Goal: Task Accomplishment & Management: Complete application form

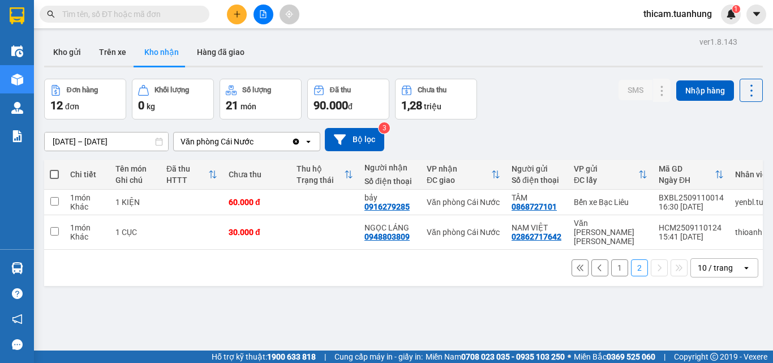
click at [188, 18] on input "text" at bounding box center [128, 14] width 133 height 12
click at [188, 15] on input "text" at bounding box center [128, 14] width 133 height 12
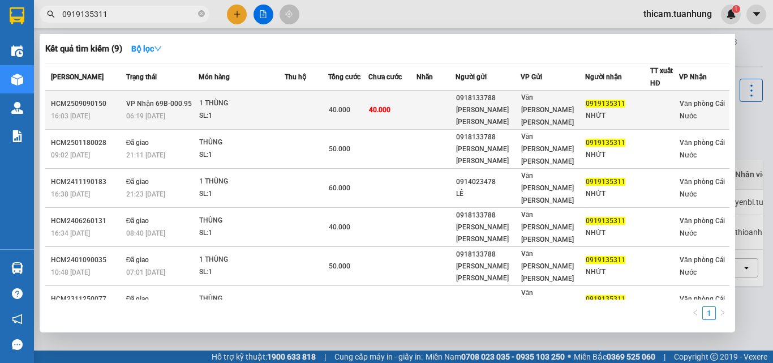
type input "0919135311"
click at [403, 98] on td "40.000" at bounding box center [392, 110] width 48 height 39
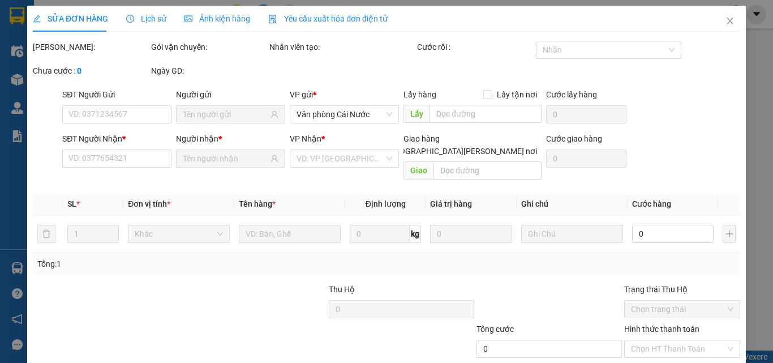
type input "0918133788"
type input "[PERSON_NAME] [PERSON_NAME]"
type input "0919135311"
type input "NHỨT"
type input "40.000"
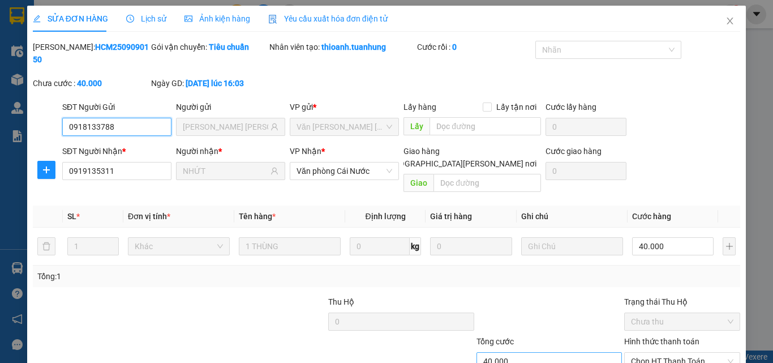
scroll to position [58, 0]
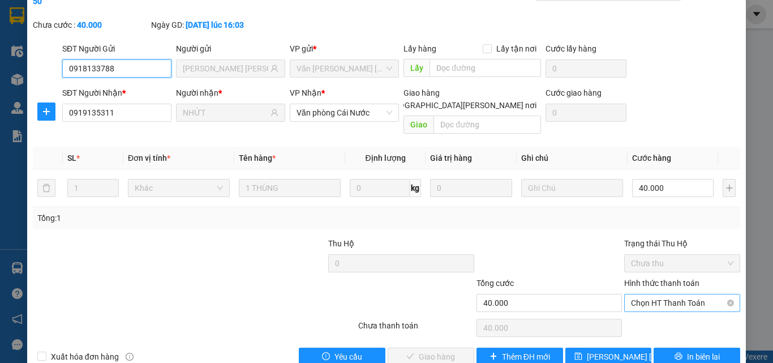
click at [671, 294] on span "Chọn HT Thanh Toán" at bounding box center [682, 302] width 102 height 17
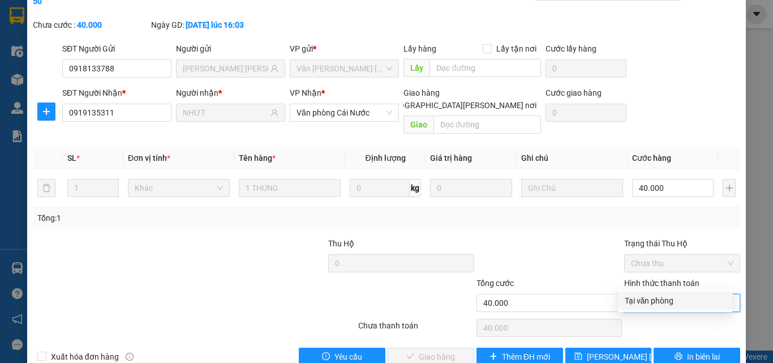
click at [662, 298] on div "Tại văn phòng" at bounding box center [674, 300] width 101 height 12
type input "0"
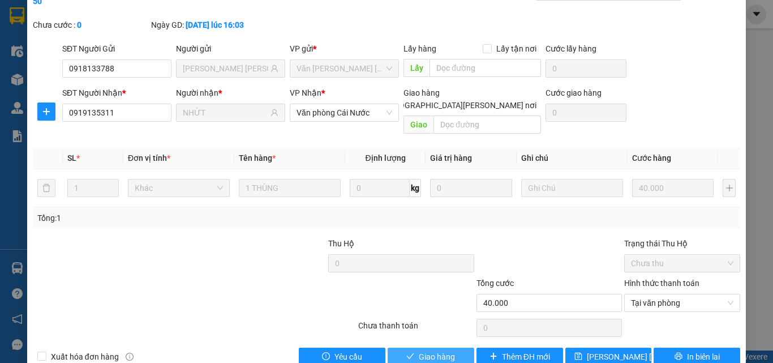
click at [454, 347] on button "Giao hàng" at bounding box center [430, 356] width 87 height 18
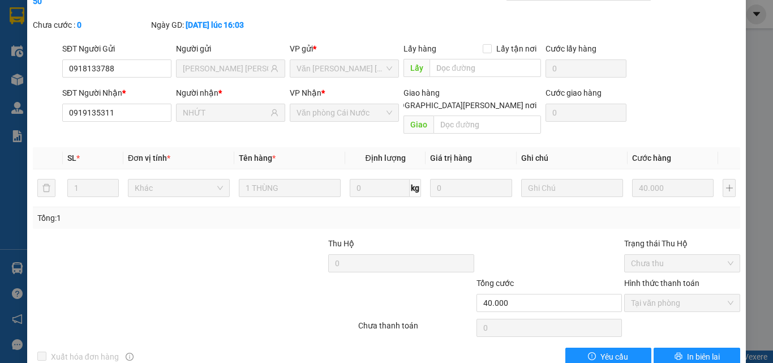
scroll to position [0, 0]
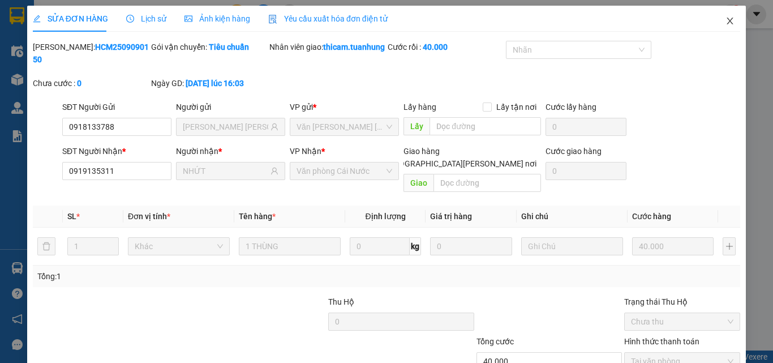
click at [725, 22] on icon "close" at bounding box center [729, 20] width 9 height 9
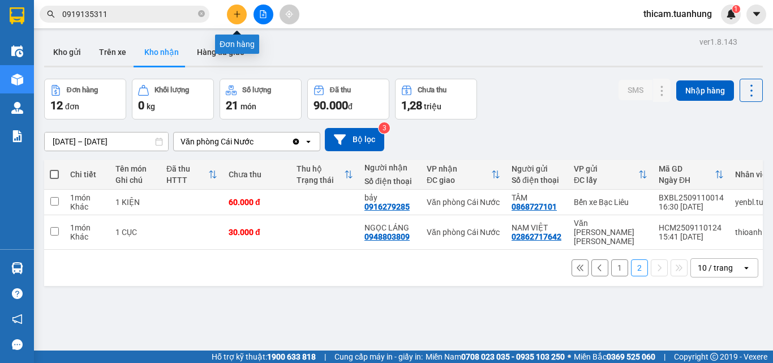
click at [240, 11] on icon "plus" at bounding box center [237, 14] width 8 height 8
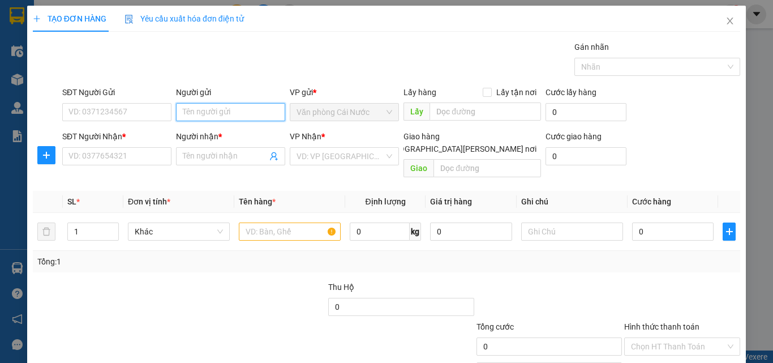
click at [201, 113] on input "Người gửi" at bounding box center [230, 112] width 109 height 18
type input "LINH"
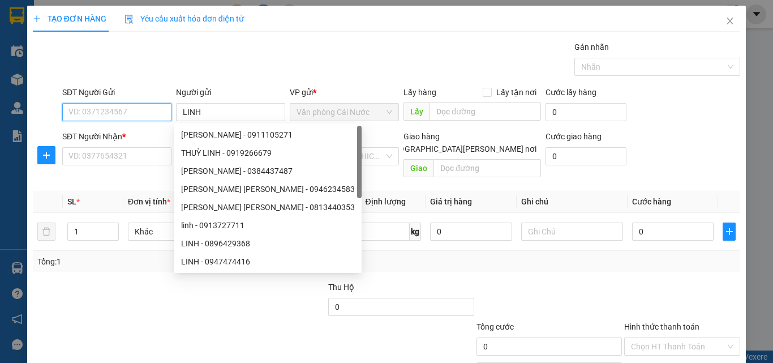
click at [96, 114] on input "SĐT Người Gửi" at bounding box center [116, 112] width 109 height 18
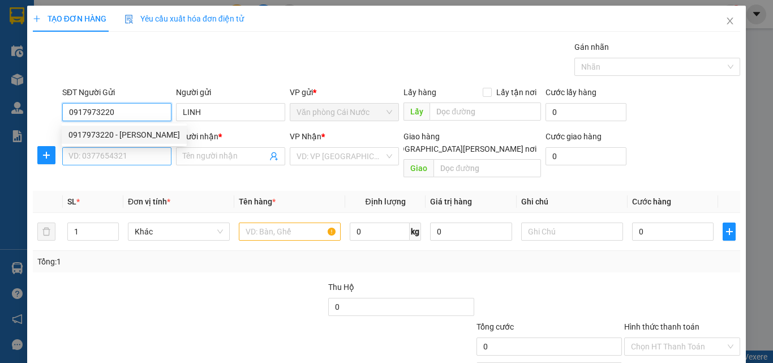
type input "0917973220"
click at [111, 153] on input "SĐT Người Nhận *" at bounding box center [116, 156] width 109 height 18
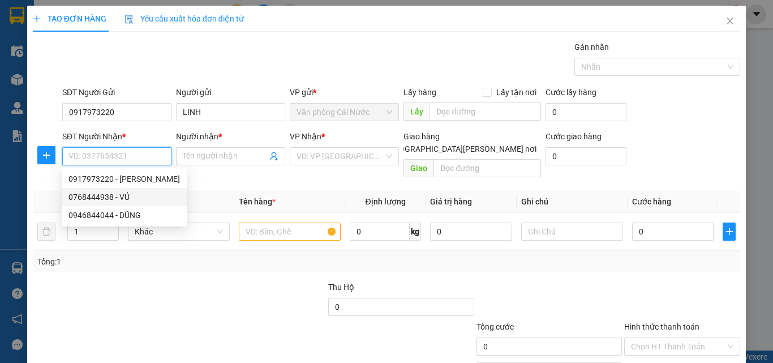
click at [119, 196] on div "0768444938 - VỦ" at bounding box center [123, 197] width 111 height 12
type input "0768444938"
type input "VỦ"
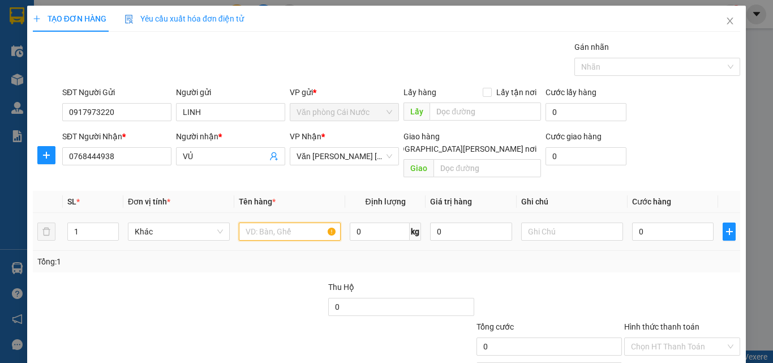
click at [292, 222] on input "text" at bounding box center [290, 231] width 102 height 18
type input "1 PHONG BÌ"
click at [651, 223] on input "0" at bounding box center [672, 231] width 81 height 18
type input "3"
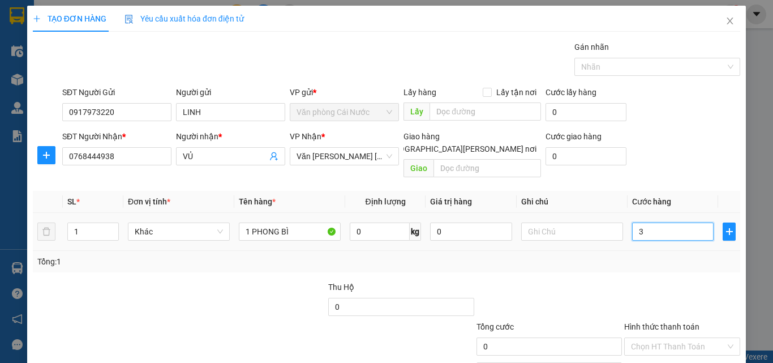
type input "3"
type input "30"
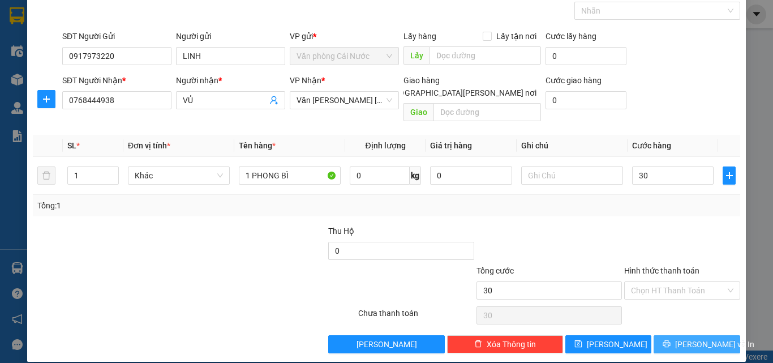
type input "30.000"
click at [675, 335] on button "[PERSON_NAME] và In" at bounding box center [696, 344] width 87 height 18
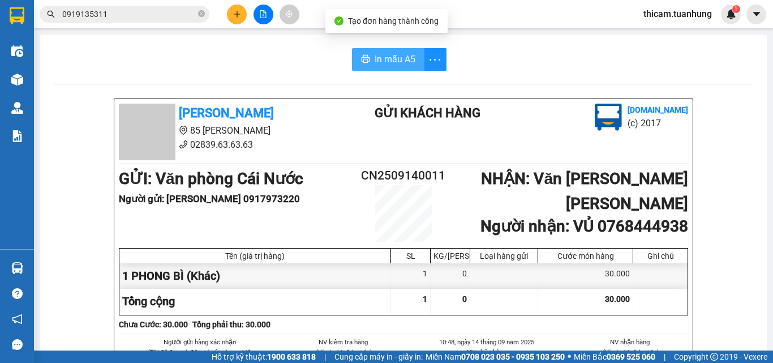
click at [397, 59] on span "In mẫu A5" at bounding box center [394, 59] width 41 height 14
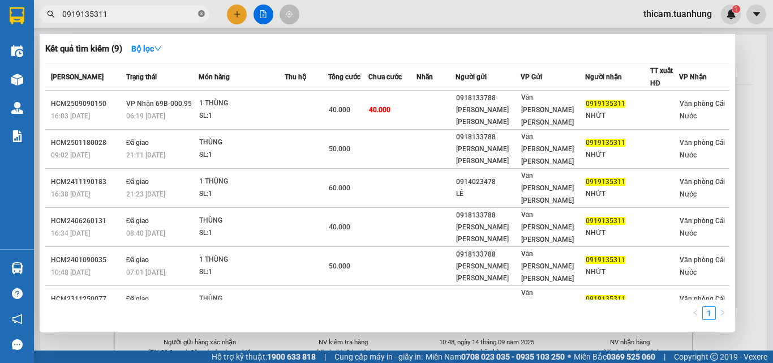
click at [200, 13] on icon "close-circle" at bounding box center [201, 13] width 7 height 7
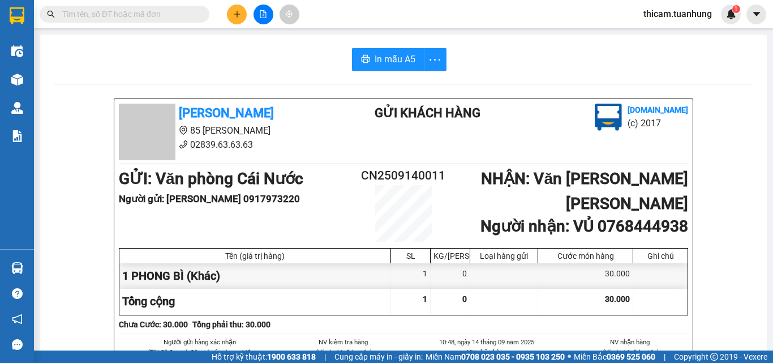
click at [168, 13] on input "text" at bounding box center [128, 14] width 133 height 12
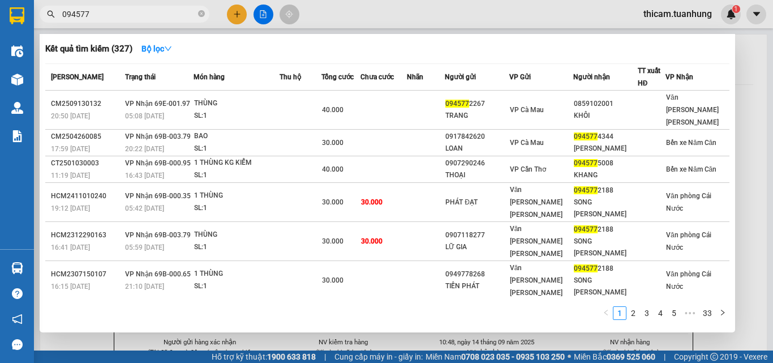
type input "0945777"
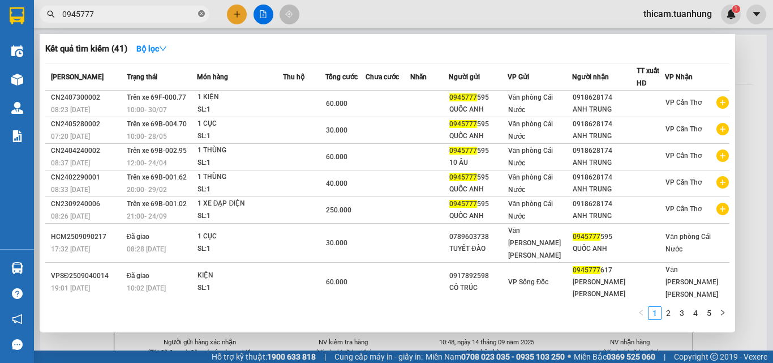
click at [203, 17] on icon "close-circle" at bounding box center [201, 13] width 7 height 7
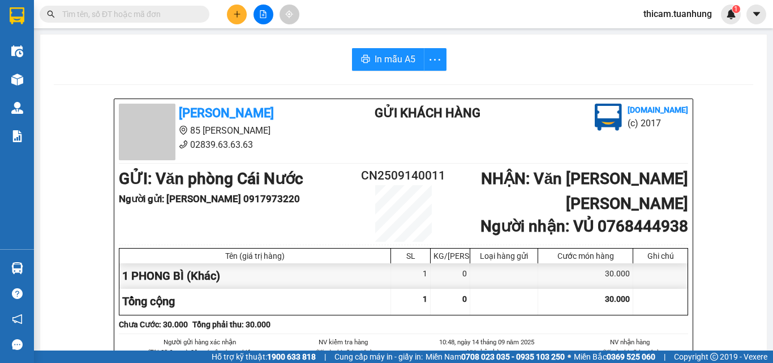
click at [183, 15] on input "text" at bounding box center [128, 14] width 133 height 12
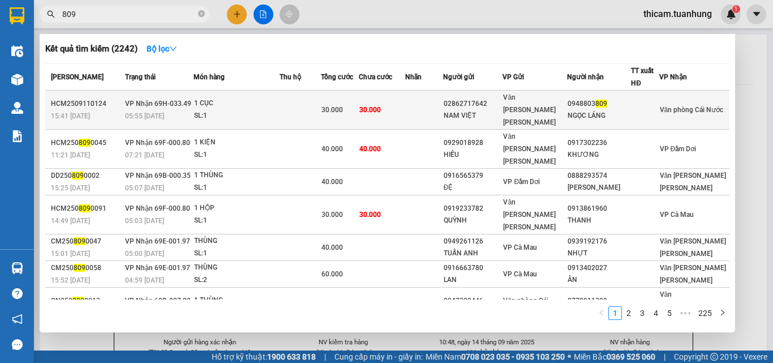
type input "809"
click at [427, 105] on td at bounding box center [424, 110] width 38 height 39
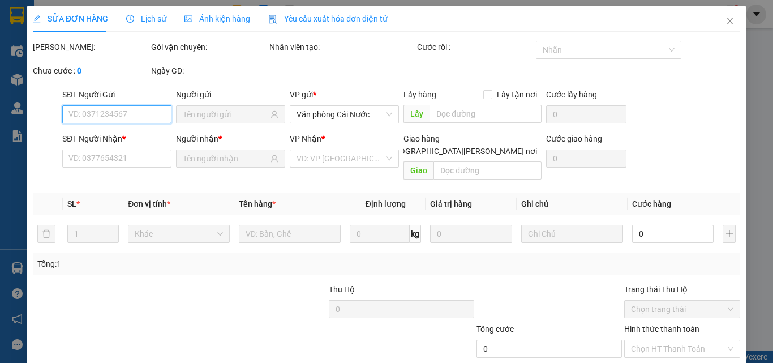
type input "02862717642"
type input "NAM VIỆT"
type input "0948803809"
type input "NGỌC LÁNG"
type input "30.000"
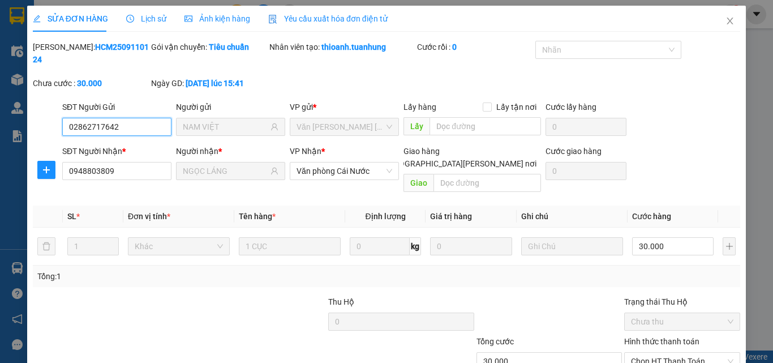
scroll to position [58, 0]
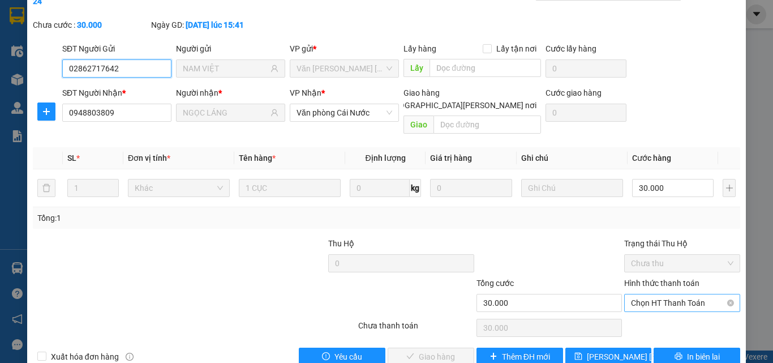
click at [667, 294] on span "Chọn HT Thanh Toán" at bounding box center [682, 302] width 102 height 17
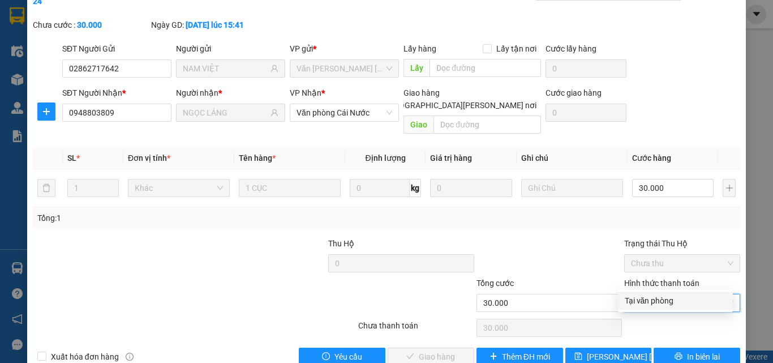
click at [663, 298] on div "Tại văn phòng" at bounding box center [674, 300] width 101 height 12
type input "0"
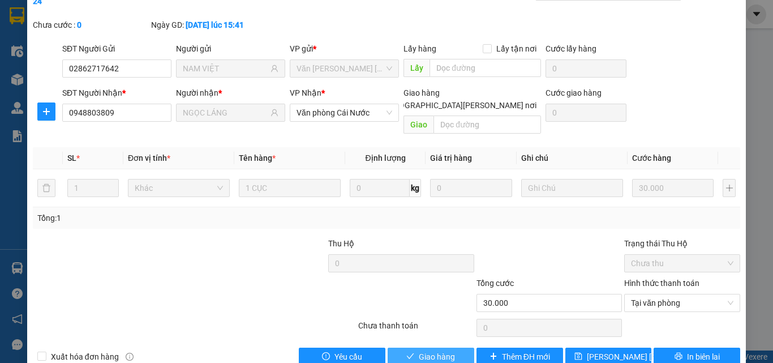
click at [451, 347] on button "Giao hàng" at bounding box center [430, 356] width 87 height 18
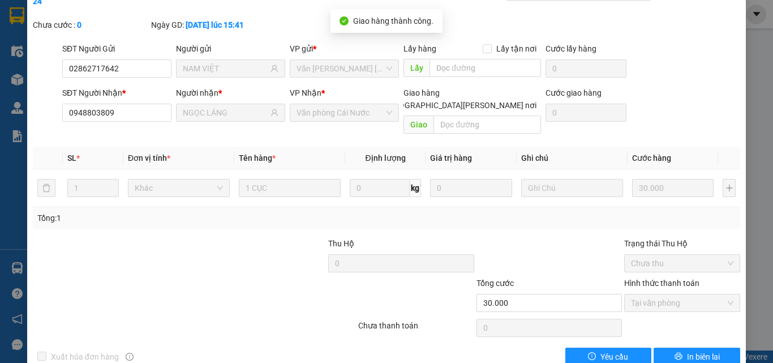
scroll to position [0, 0]
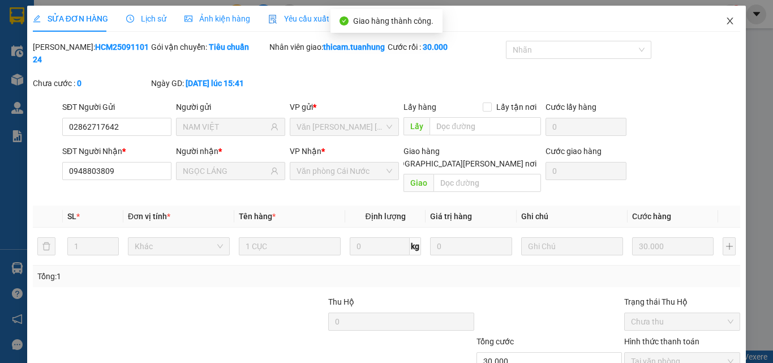
click at [725, 19] on icon "close" at bounding box center [729, 20] width 9 height 9
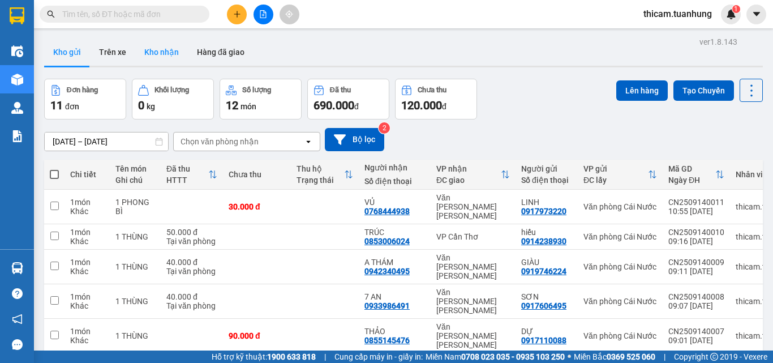
click at [159, 51] on button "Kho nhận" at bounding box center [161, 51] width 53 height 27
